Goal: Transaction & Acquisition: Register for event/course

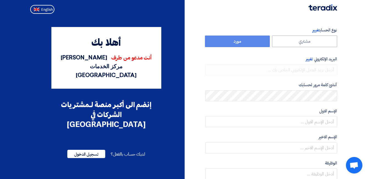
radio input "true"
type input "[EMAIL_ADDRESS][PERSON_NAME][DOMAIN_NAME]"
type input "[PERSON_NAME] مركز الخدمات [GEOGRAPHIC_DATA]"
type input "[DOMAIN_NAME]"
click at [49, 8] on span "English" at bounding box center [47, 10] width 12 height 4
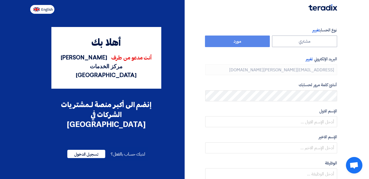
type input "Register"
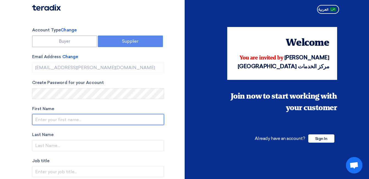
click at [55, 117] on input "text" at bounding box center [98, 119] width 132 height 11
type input "Botrous"
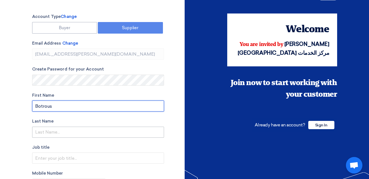
scroll to position [14, 0]
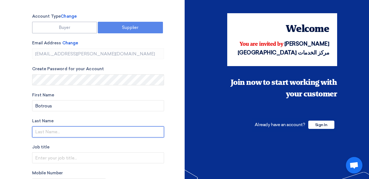
click at [46, 134] on input "text" at bounding box center [98, 131] width 132 height 11
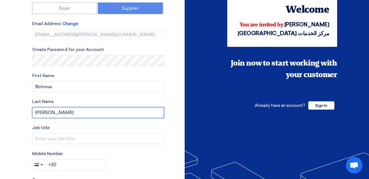
scroll to position [36, 0]
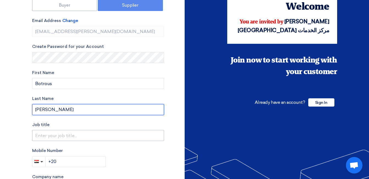
type input "[PERSON_NAME]"
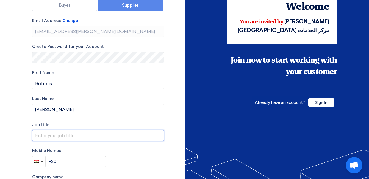
click at [43, 138] on input "text" at bounding box center [98, 135] width 132 height 11
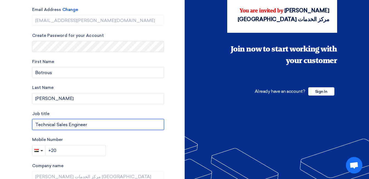
scroll to position [49, 0]
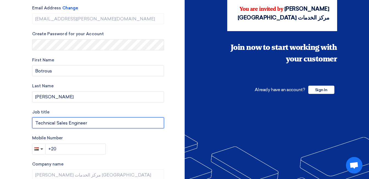
type input "Technical Sales Engineer"
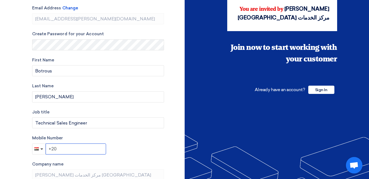
click at [61, 149] on input "+20" at bounding box center [76, 148] width 60 height 11
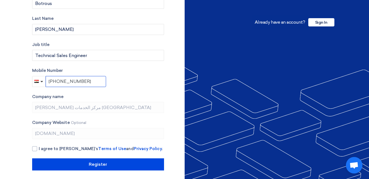
scroll to position [118, 0]
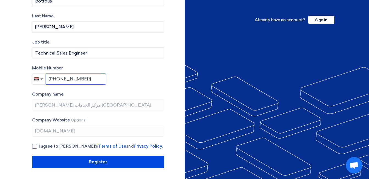
type input "[PHONE_NUMBER]"
click at [35, 143] on label "I agree to [PERSON_NAME]’s Terms of Use and Privacy Policy ." at bounding box center [98, 146] width 132 height 6
click at [39, 143] on input "I agree to [PERSON_NAME]’s Terms of Use and Privacy Policy ." at bounding box center [105, 148] width 132 height 11
checkbox input "true"
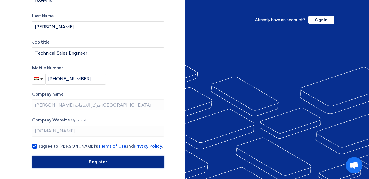
click at [99, 161] on input "Register" at bounding box center [98, 162] width 132 height 12
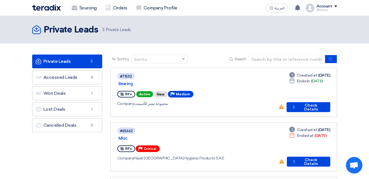
click at [176, 27] on div "Private Leads Private Leads 5 Private Leads" at bounding box center [184, 29] width 305 height 11
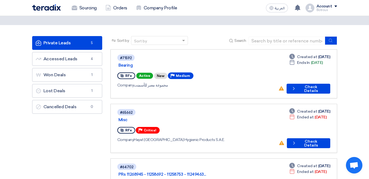
scroll to position [13, 0]
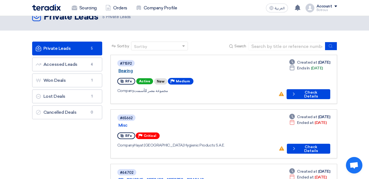
click at [140, 68] on link "Bearing" at bounding box center [186, 70] width 137 height 5
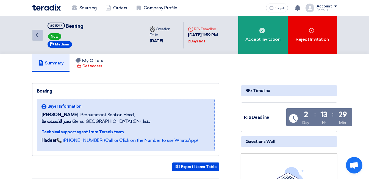
click at [40, 34] on link "Back" at bounding box center [37, 35] width 11 height 11
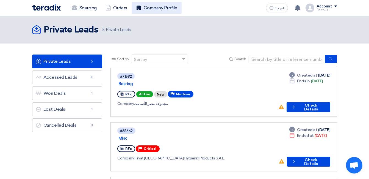
click at [157, 9] on link "Company Profile" at bounding box center [157, 8] width 50 height 12
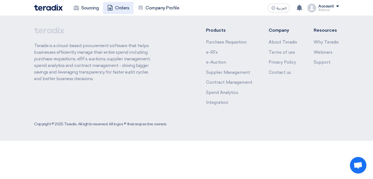
click at [124, 7] on link "Orders" at bounding box center [118, 8] width 30 height 12
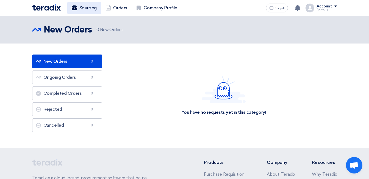
click at [85, 9] on link "Sourcing" at bounding box center [84, 8] width 34 height 12
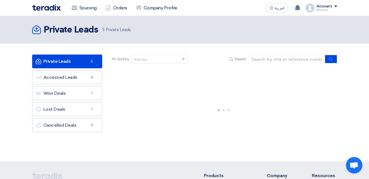
click at [59, 59] on link "Private Leads Private Leads 5" at bounding box center [67, 61] width 70 height 14
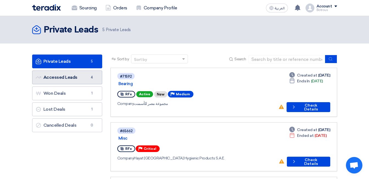
click at [93, 78] on span "4" at bounding box center [92, 76] width 7 height 5
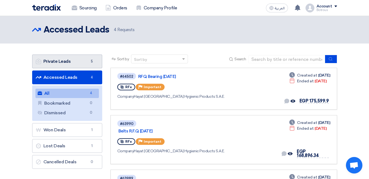
click at [84, 63] on link "Private Leads Private Leads 5" at bounding box center [67, 61] width 70 height 14
